Goal: Find specific page/section: Find specific page/section

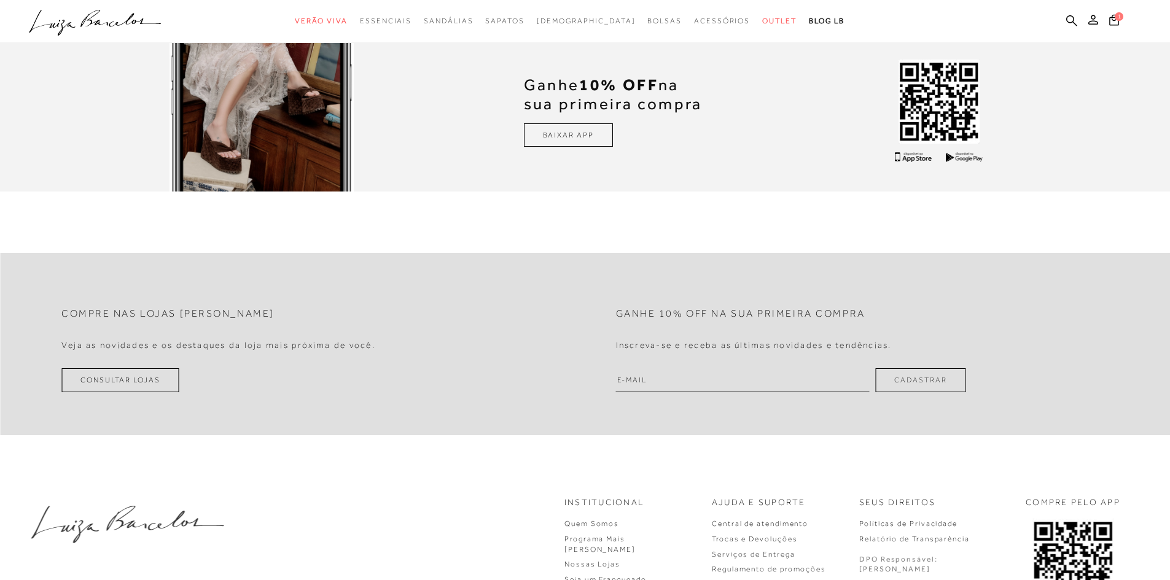
scroll to position [4059, 0]
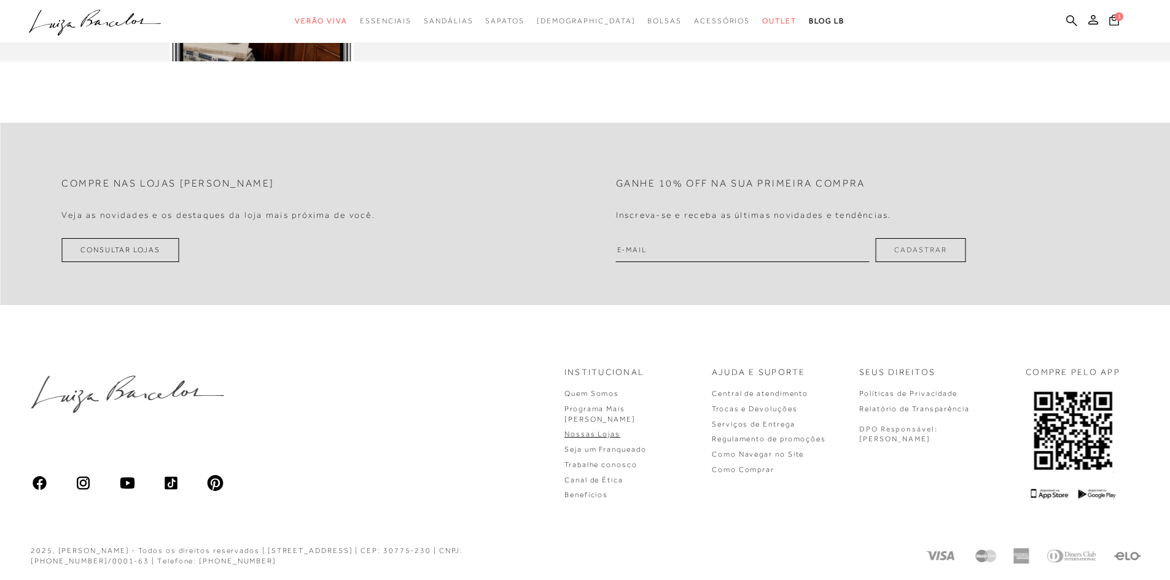
click at [620, 430] on link "Nossas Lojas" at bounding box center [592, 434] width 56 height 9
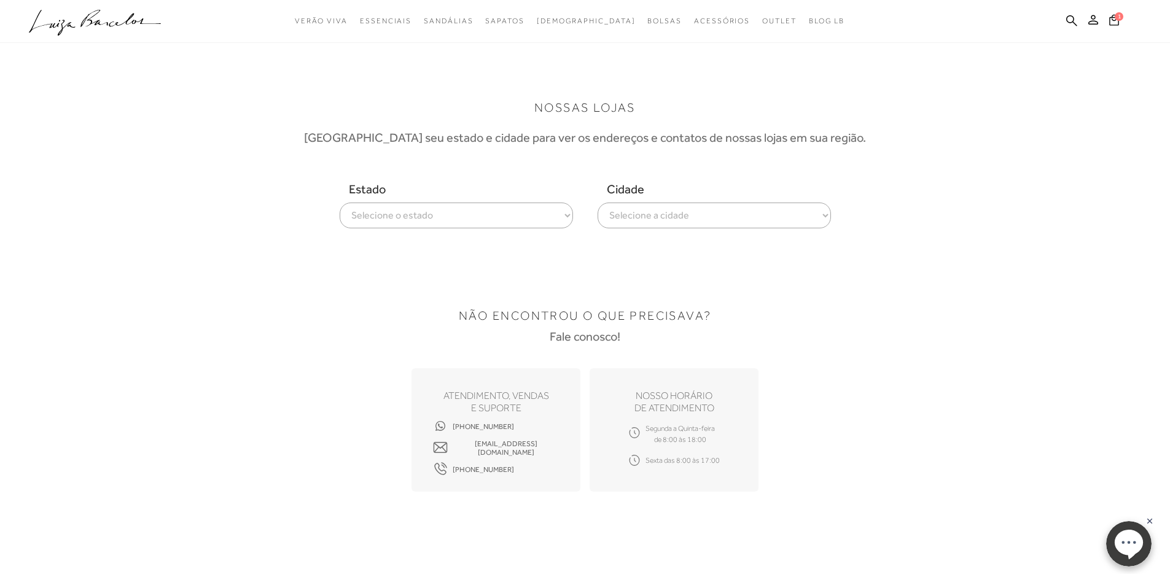
click at [511, 221] on select "Selecione o estado [GEOGRAPHIC_DATA] [GEOGRAPHIC_DATA] [GEOGRAPHIC_DATA] [GEOGR…" at bounding box center [456, 216] width 233 height 26
click at [461, 227] on select "Selecione o estado [GEOGRAPHIC_DATA] [GEOGRAPHIC_DATA] [GEOGRAPHIC_DATA] [GEOGR…" at bounding box center [456, 216] width 233 height 26
click at [462, 218] on select "Selecione o estado [GEOGRAPHIC_DATA] [GEOGRAPHIC_DATA] [GEOGRAPHIC_DATA] [GEOGR…" at bounding box center [456, 216] width 233 height 26
select select
click at [340, 203] on select "Selecione o estado [GEOGRAPHIC_DATA] [GEOGRAPHIC_DATA] [GEOGRAPHIC_DATA] [GEOGR…" at bounding box center [456, 216] width 233 height 26
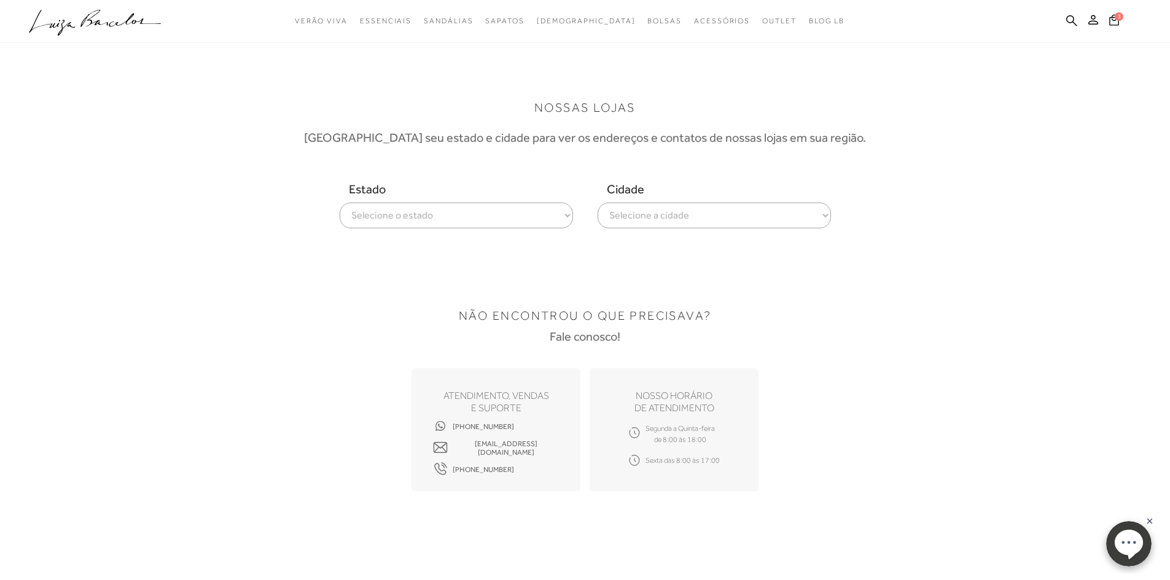
click at [666, 208] on select "Selecione a cidade ver todas Americana Araraquara [PERSON_NAME][GEOGRAPHIC_DATA…" at bounding box center [713, 216] width 233 height 26
select select "[GEOGRAPHIC_DATA]"
click at [597, 203] on select "Selecione a cidade ver todas Americana Araraquara [PERSON_NAME][GEOGRAPHIC_DATA…" at bounding box center [713, 216] width 233 height 26
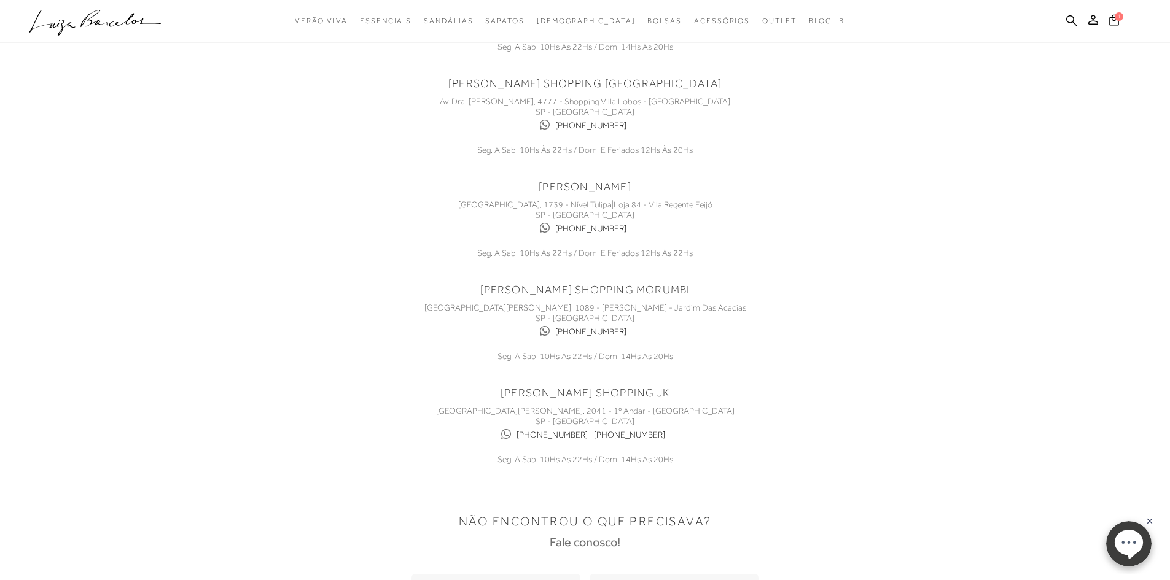
scroll to position [307, 0]
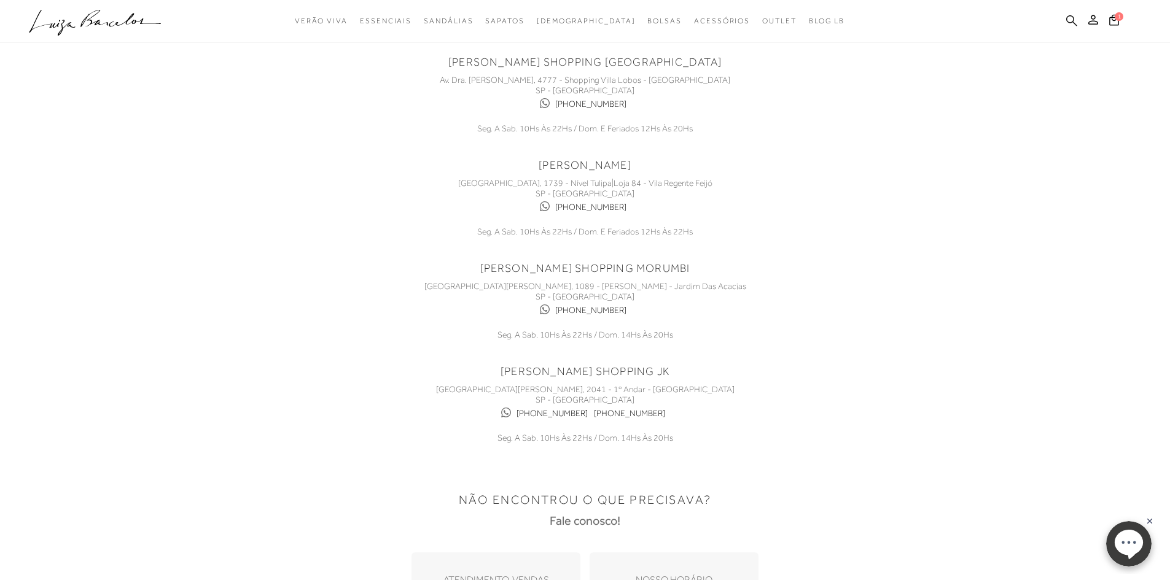
click at [1066, 20] on icon at bounding box center [1071, 20] width 11 height 11
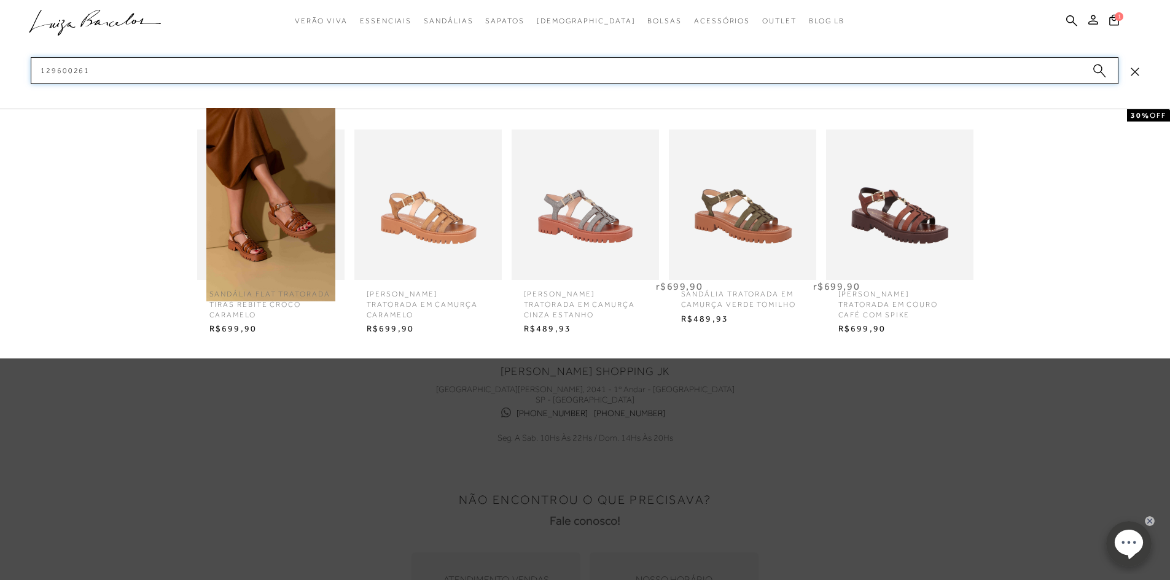
type input "129600261"
